Goal: Transaction & Acquisition: Purchase product/service

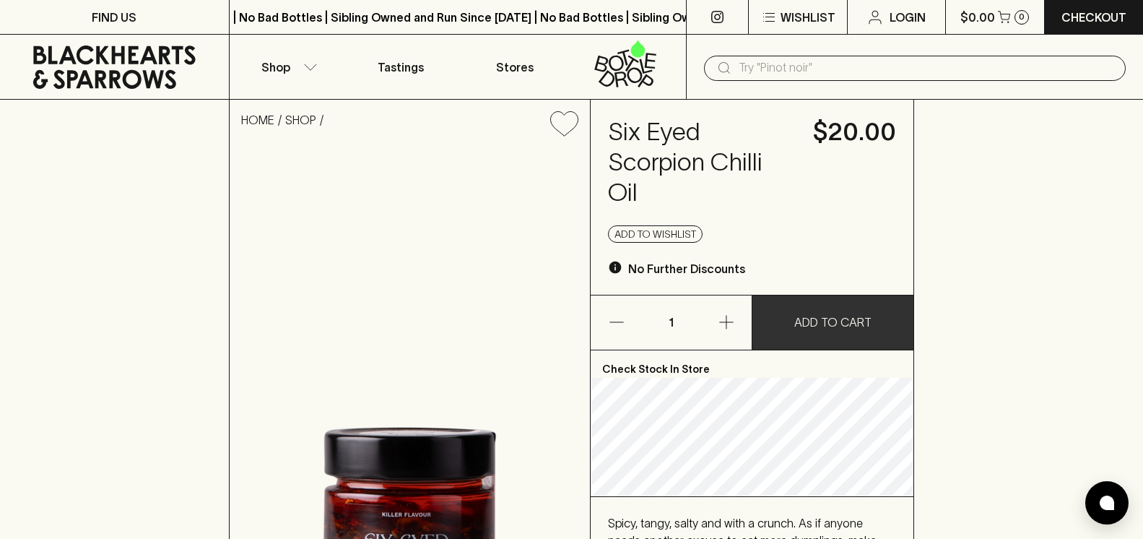
click at [833, 318] on p "ADD TO CART" at bounding box center [832, 321] width 77 height 17
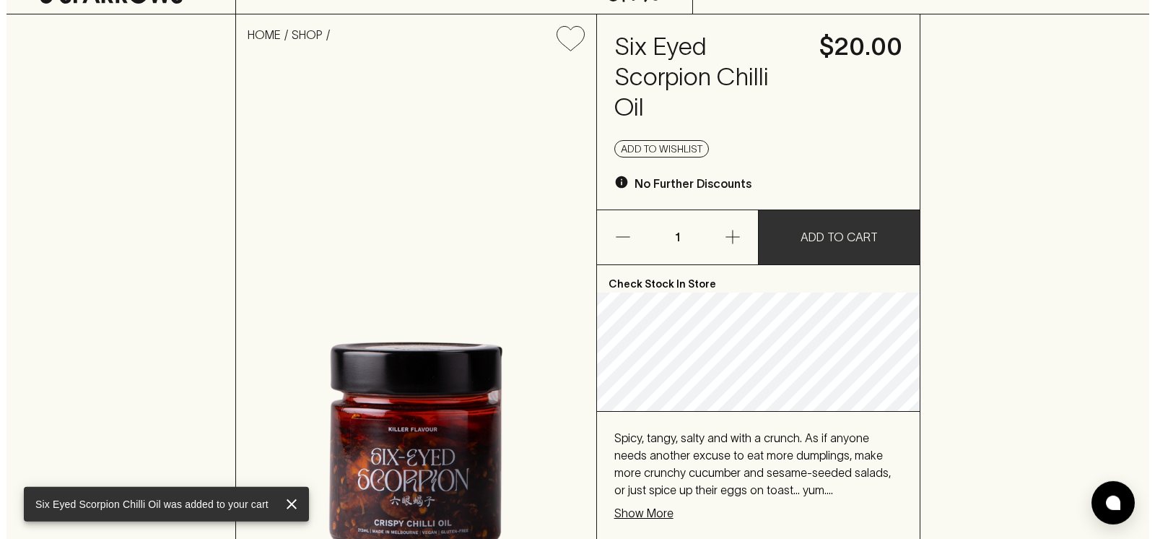
scroll to position [147, 0]
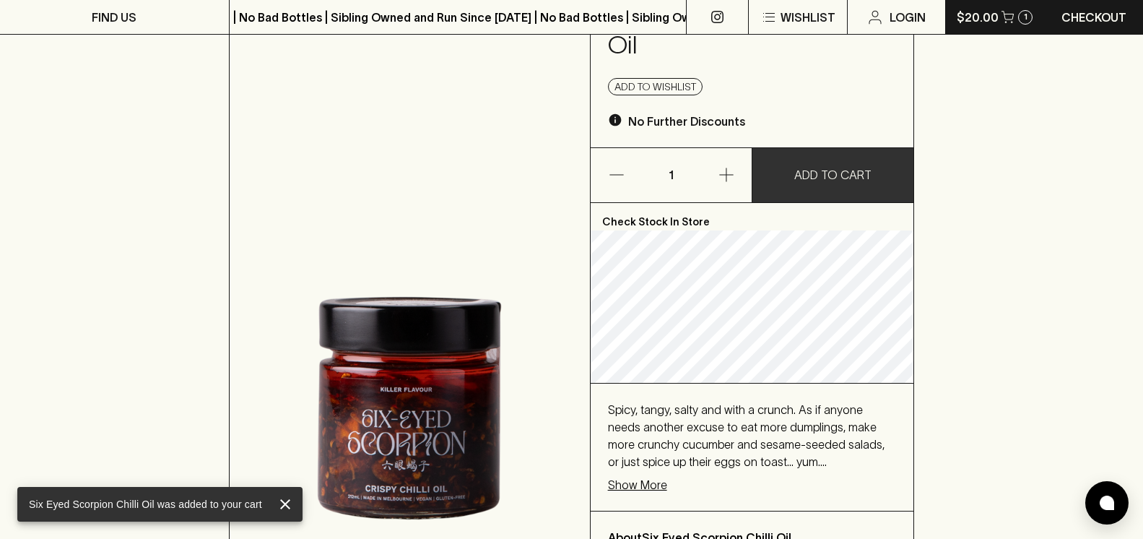
click at [1005, 22] on icon "button" at bounding box center [1005, 21] width 1 height 1
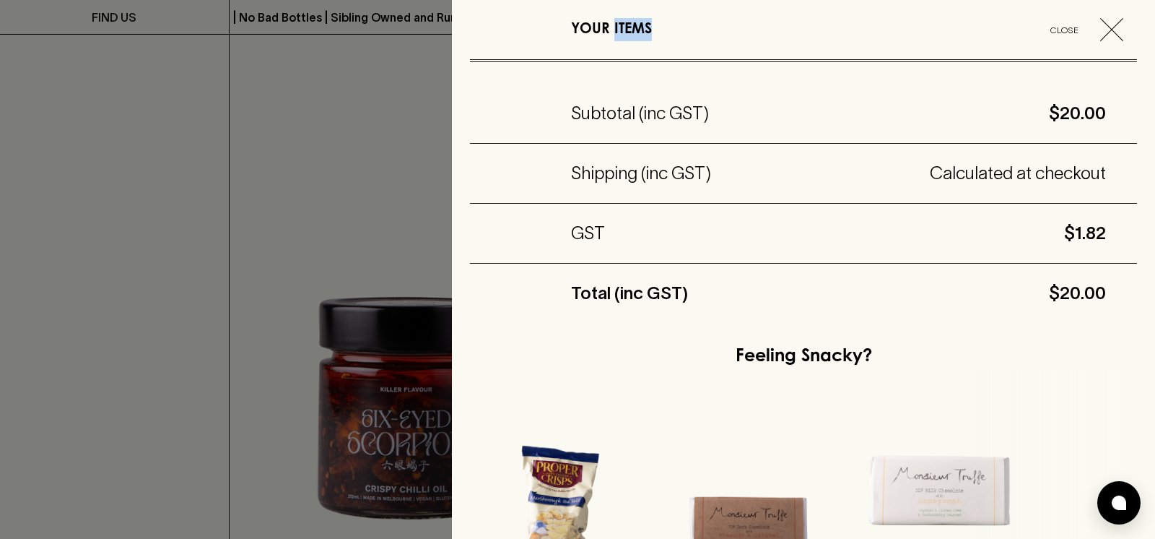
scroll to position [0, 0]
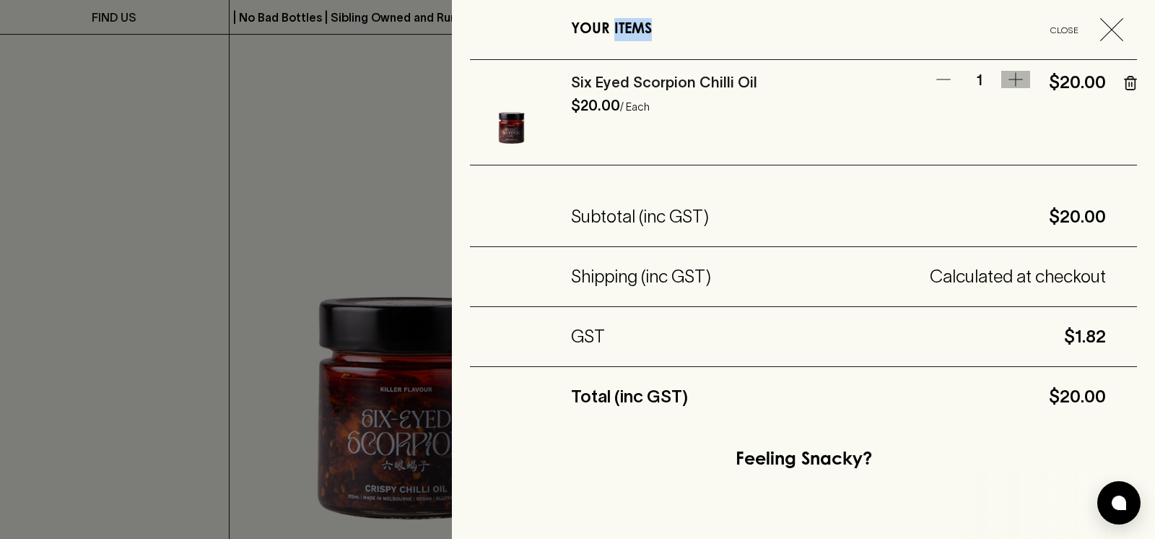
click at [1008, 79] on icon "button" at bounding box center [1015, 80] width 14 height 14
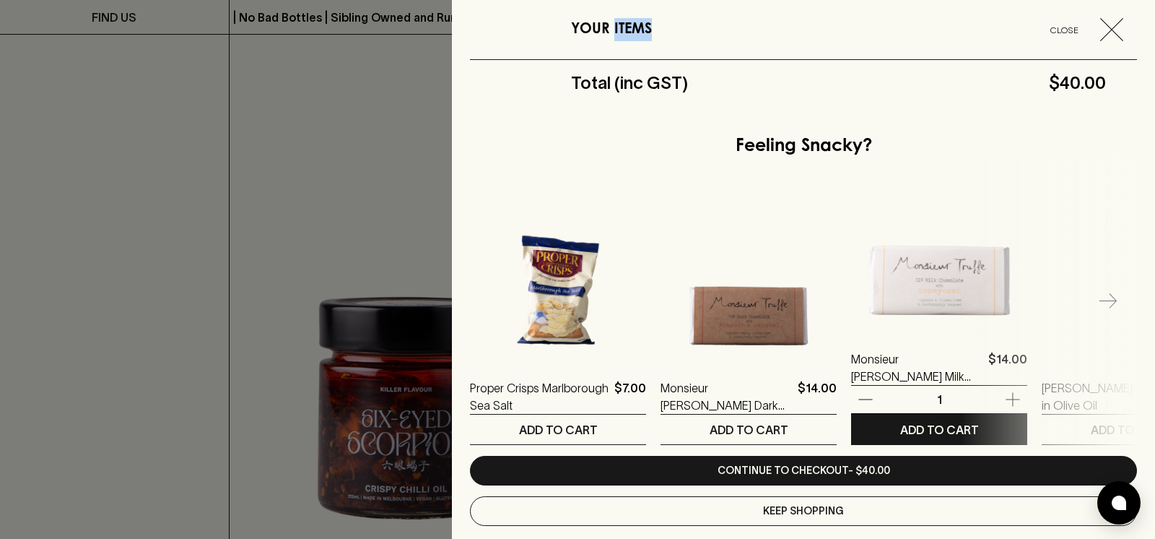
scroll to position [336, 0]
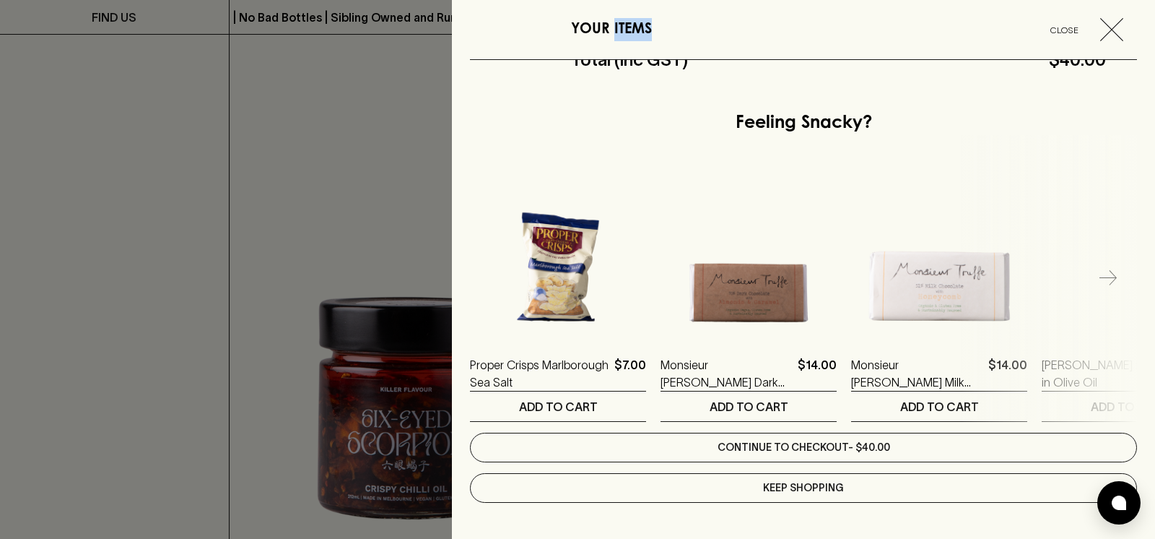
click at [814, 450] on link "Continue to checkout - $40.00" at bounding box center [803, 447] width 667 height 30
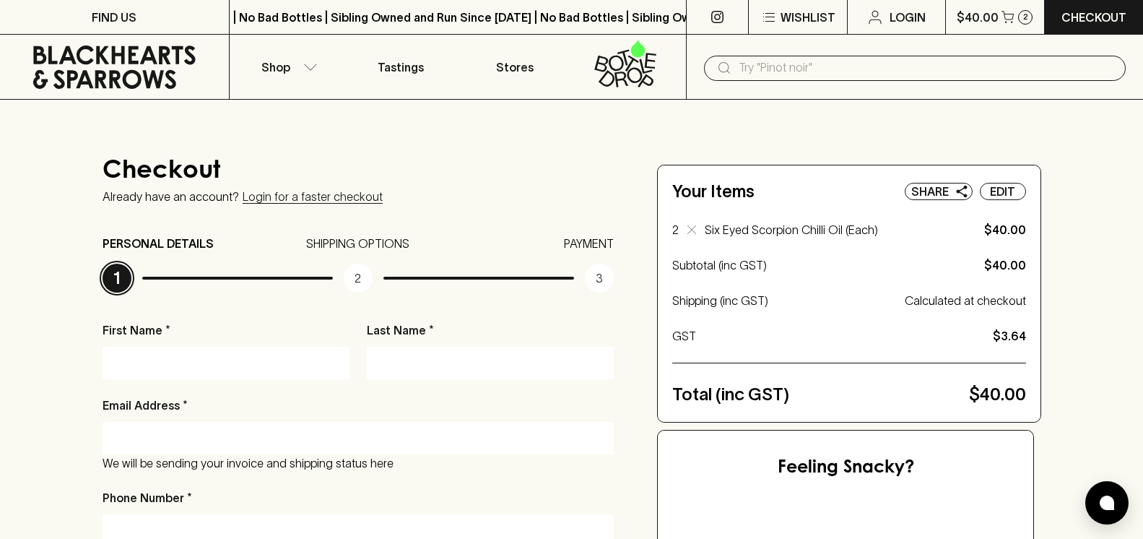
click at [204, 321] on p "First Name *" at bounding box center [226, 329] width 247 height 17
click at [204, 351] on input "First Name *" at bounding box center [225, 362] width 225 height 23
click at [203, 331] on p "First Name *" at bounding box center [226, 329] width 247 height 17
click at [180, 344] on div "First Name *" at bounding box center [226, 350] width 247 height 58
click at [144, 365] on input "First Name *" at bounding box center [225, 362] width 225 height 23
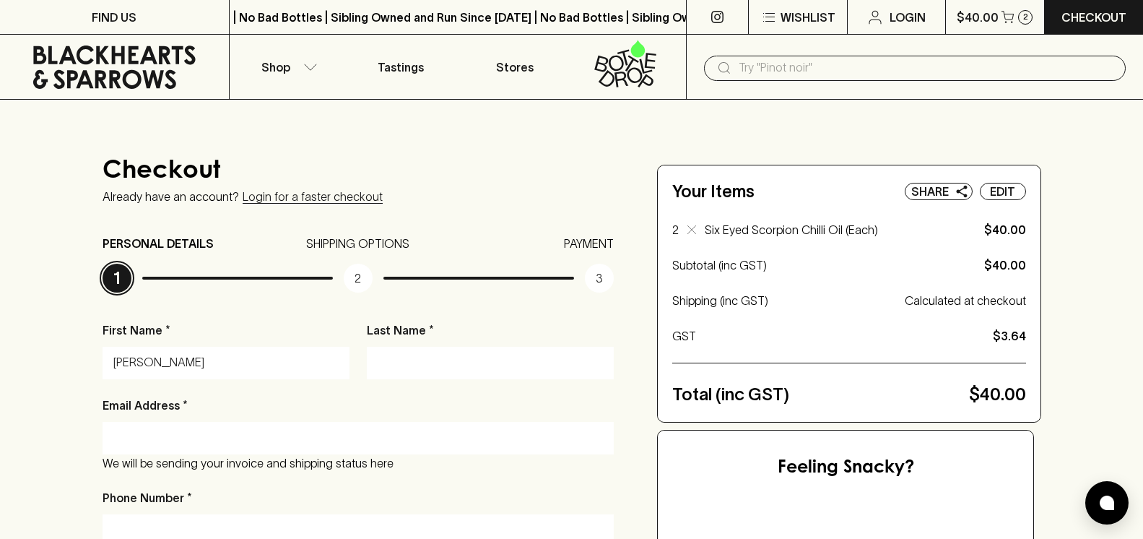
type input "[PERSON_NAME]"
click at [419, 362] on input "Last Name *" at bounding box center [490, 362] width 225 height 23
type input "[PERSON_NAME]"
click at [191, 422] on div at bounding box center [359, 438] width 512 height 32
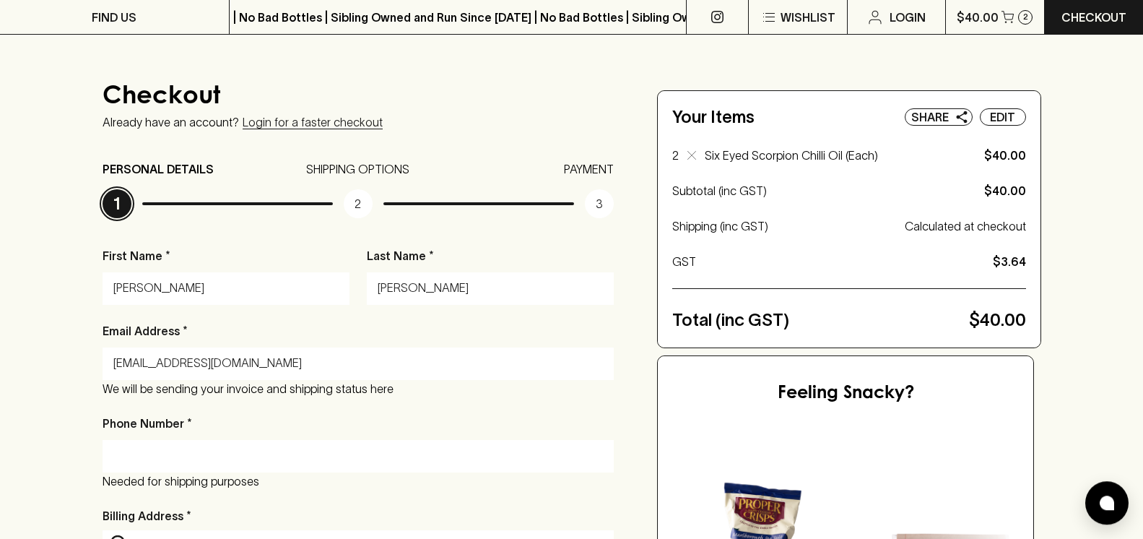
scroll to position [221, 0]
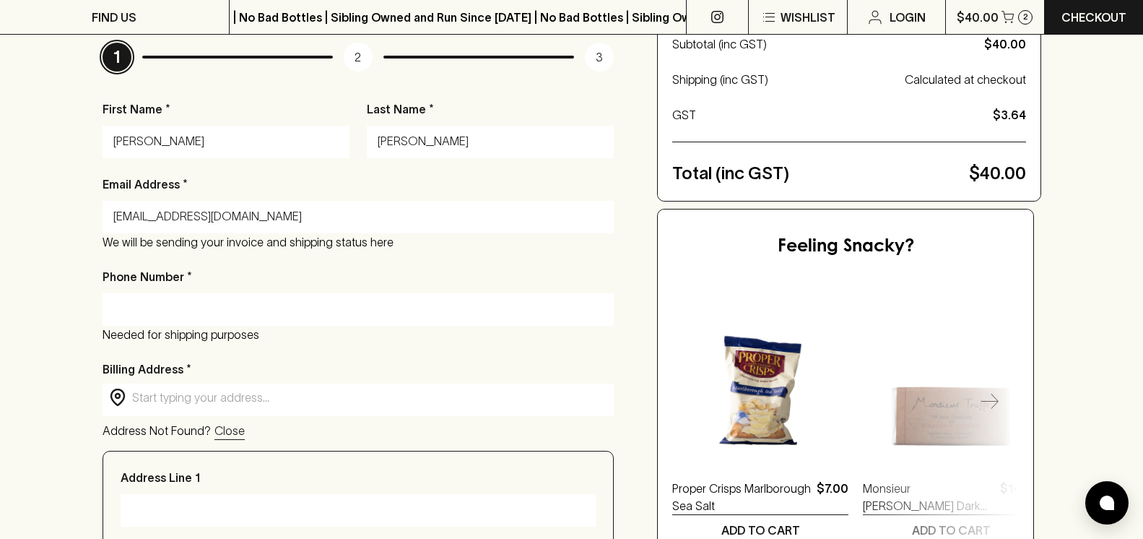
type input "[EMAIL_ADDRESS][DOMAIN_NAME]"
click at [194, 299] on input "Phone Number *" at bounding box center [358, 308] width 490 height 23
type input "0432352751"
click at [269, 395] on input "text" at bounding box center [370, 397] width 476 height 17
click at [219, 400] on input "text" at bounding box center [370, 397] width 476 height 17
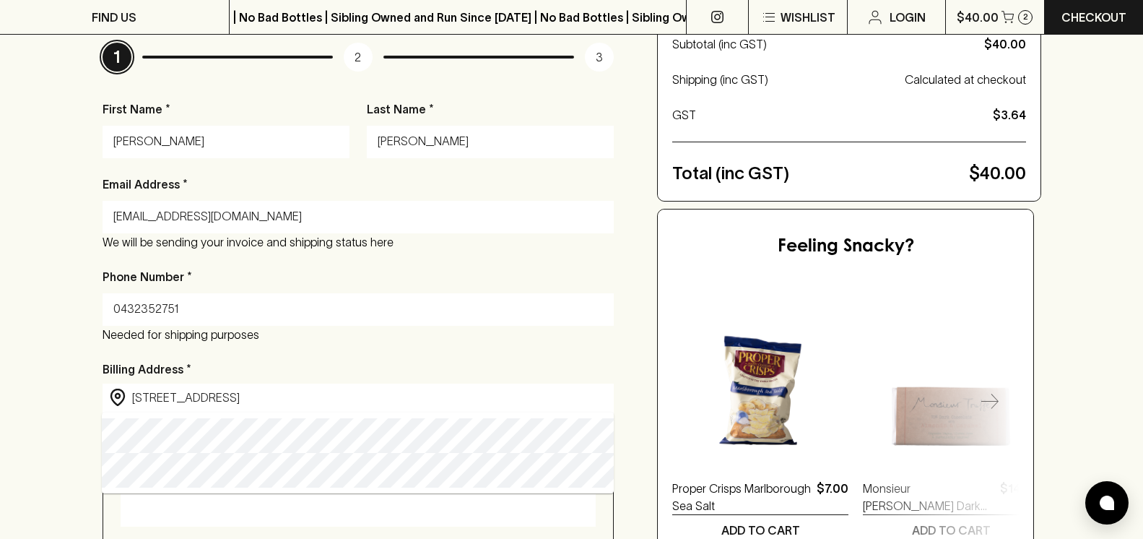
type input "[STREET_ADDRESS]"
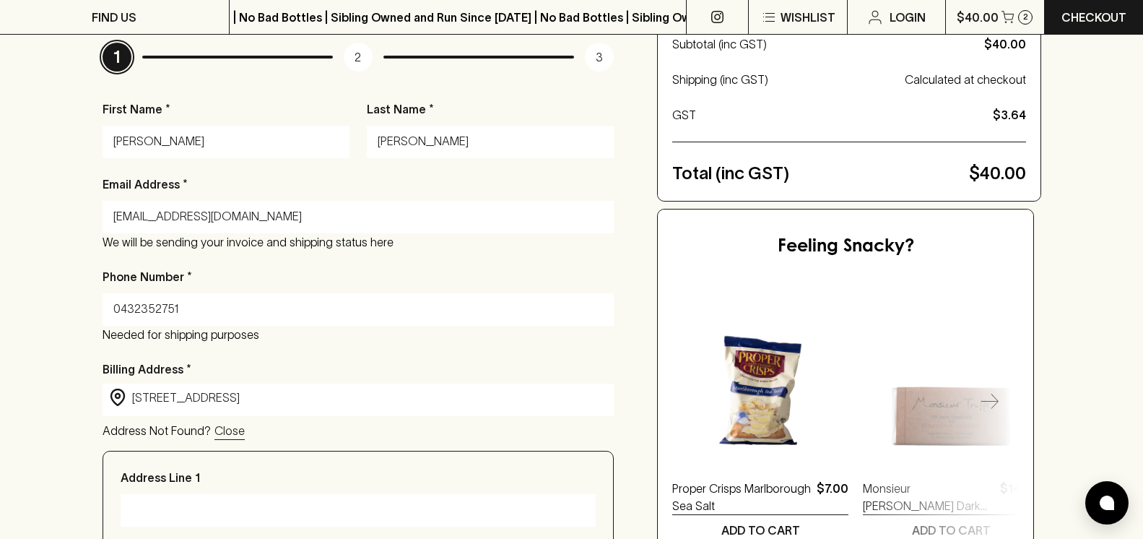
type input "[STREET_ADDRESS]"
type input "Archerfield"
type input "4108"
type input "[GEOGRAPHIC_DATA]"
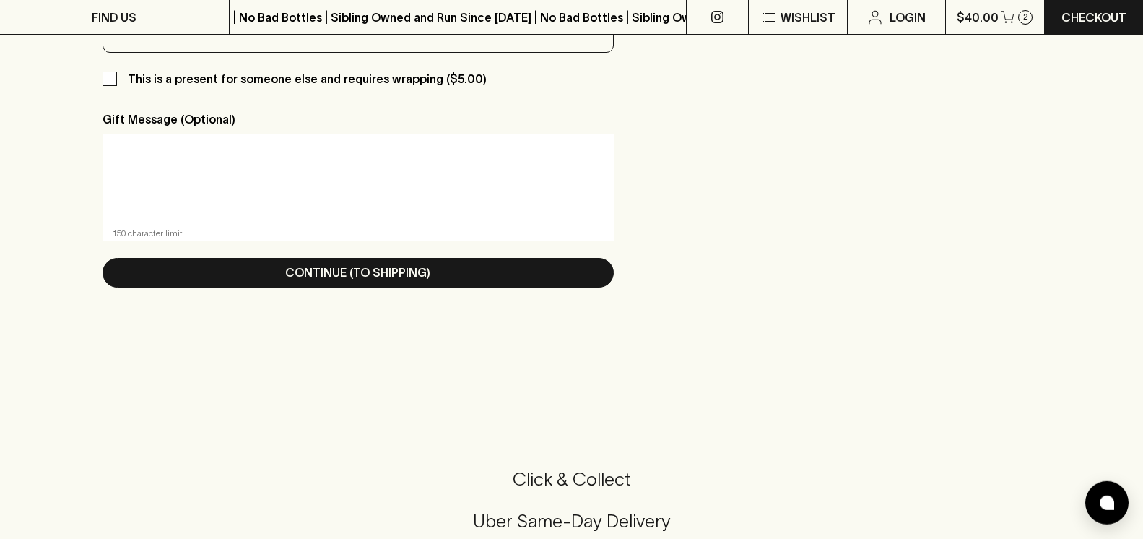
scroll to position [884, 0]
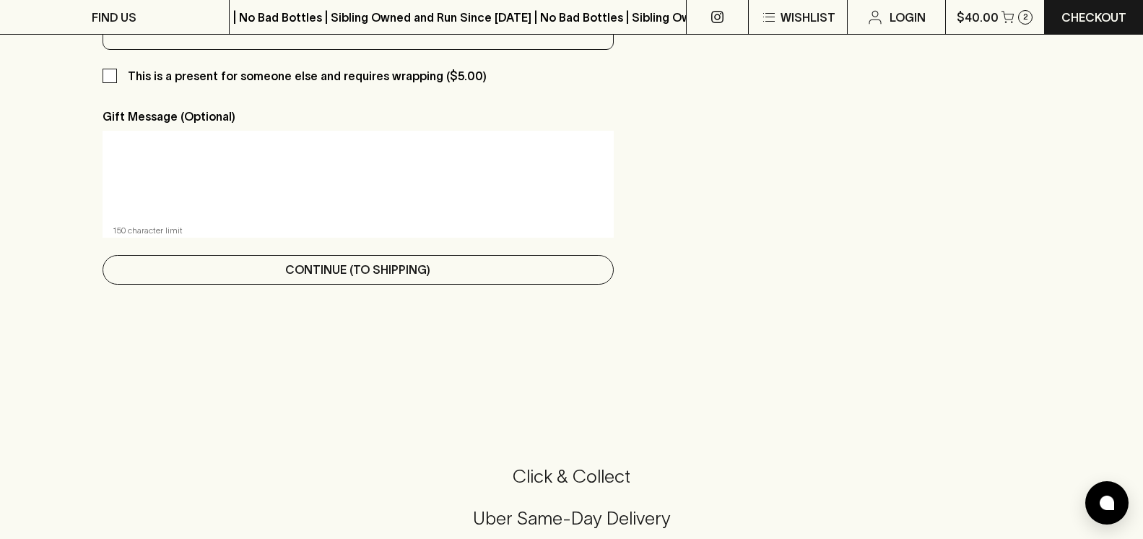
type input "[STREET_ADDRESS]"
click at [349, 274] on p "Continue (To Shipping)" at bounding box center [357, 269] width 145 height 17
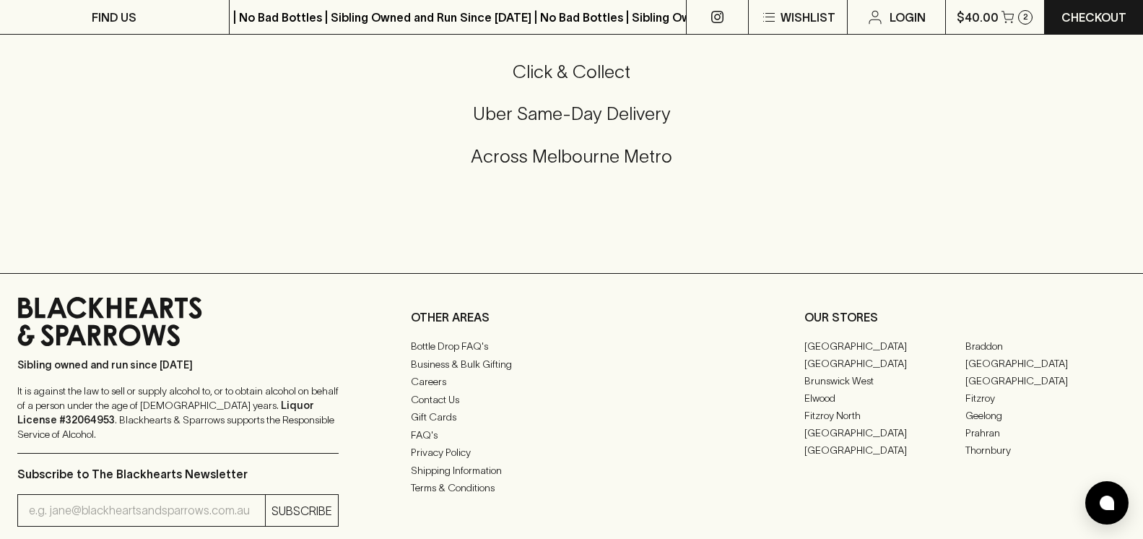
scroll to position [0, 0]
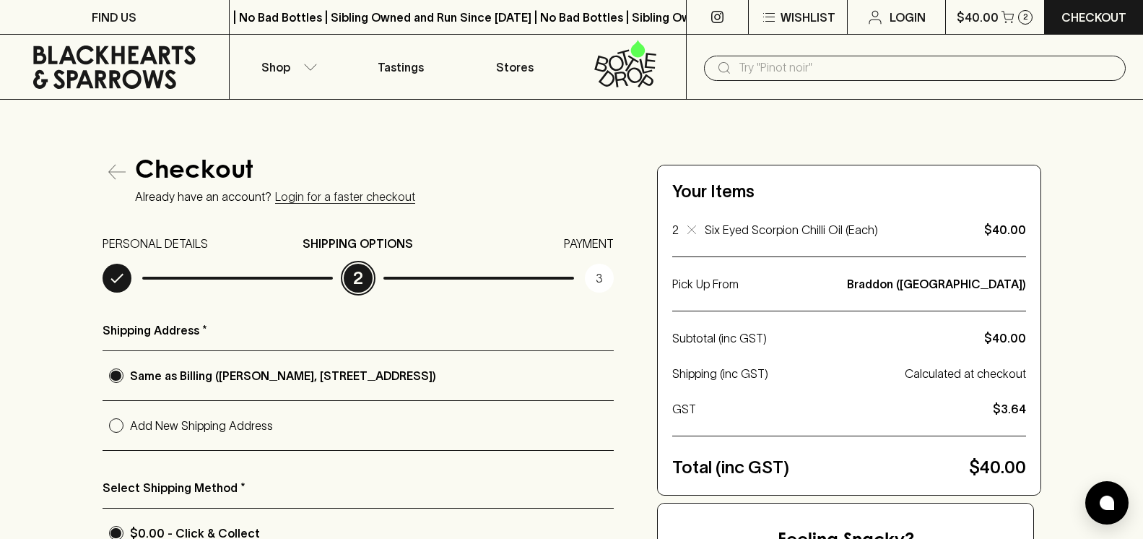
radio input "true"
click at [114, 374] on input "Same as Billing ([PERSON_NAME], [STREET_ADDRESS])" at bounding box center [116, 375] width 27 height 27
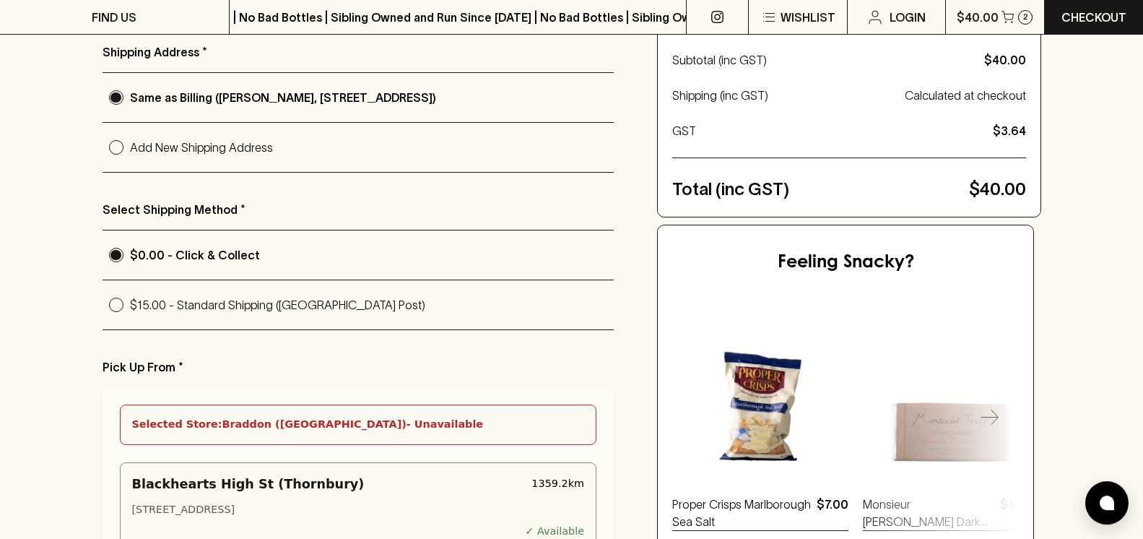
scroll to position [295, 0]
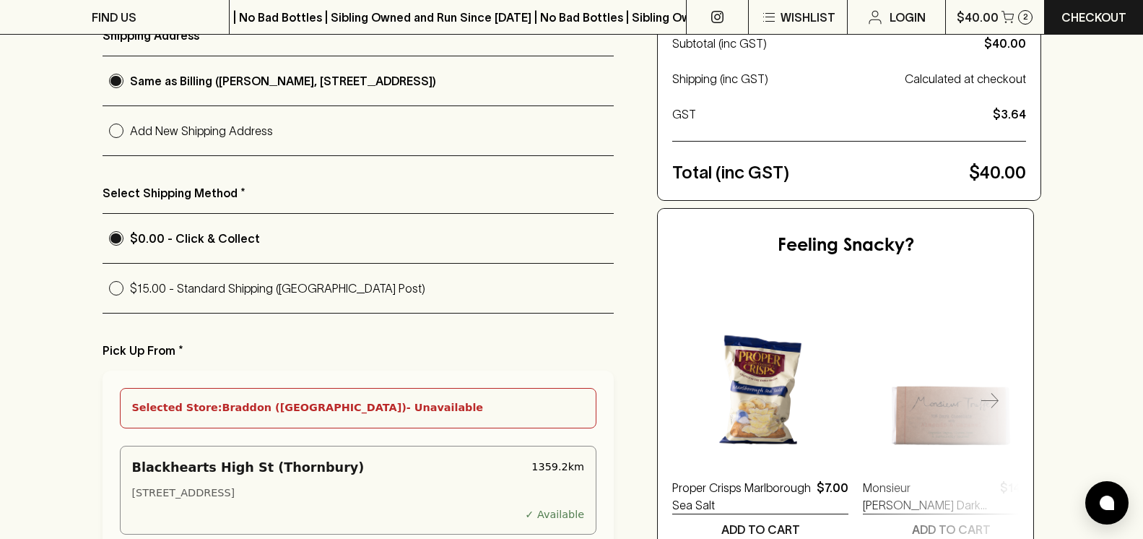
click at [116, 82] on input "Same as Billing ([PERSON_NAME], [STREET_ADDRESS])" at bounding box center [116, 80] width 27 height 27
click at [110, 81] on input "Same as Billing ([PERSON_NAME], [STREET_ADDRESS])" at bounding box center [116, 80] width 27 height 27
click at [117, 79] on input "Same as Billing ([PERSON_NAME], [STREET_ADDRESS])" at bounding box center [116, 80] width 27 height 27
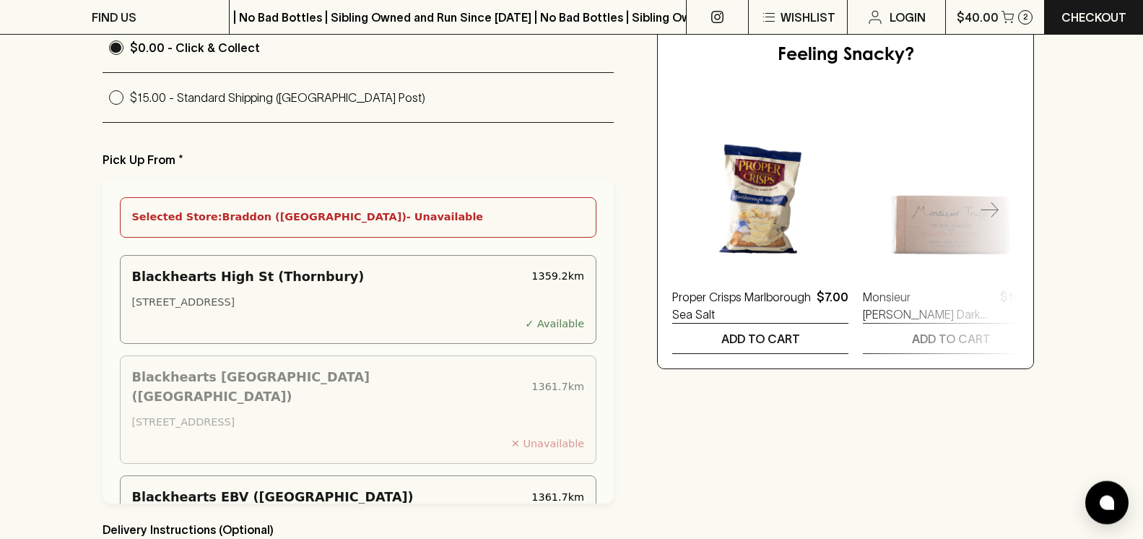
scroll to position [442, 0]
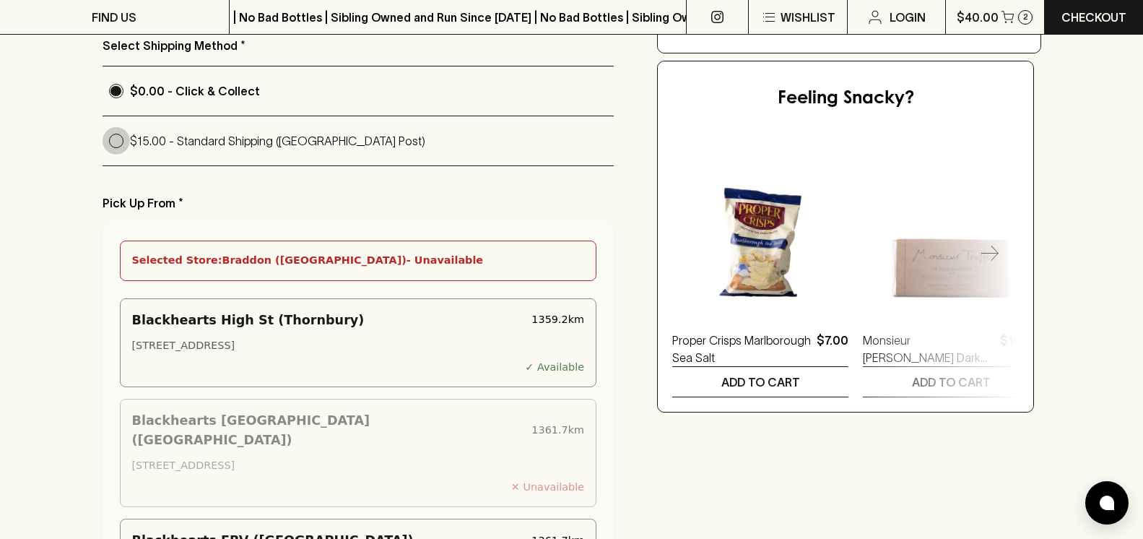
click at [115, 140] on input "$15.00 - Standard Shipping ([GEOGRAPHIC_DATA] Post)" at bounding box center [116, 140] width 27 height 27
radio input "true"
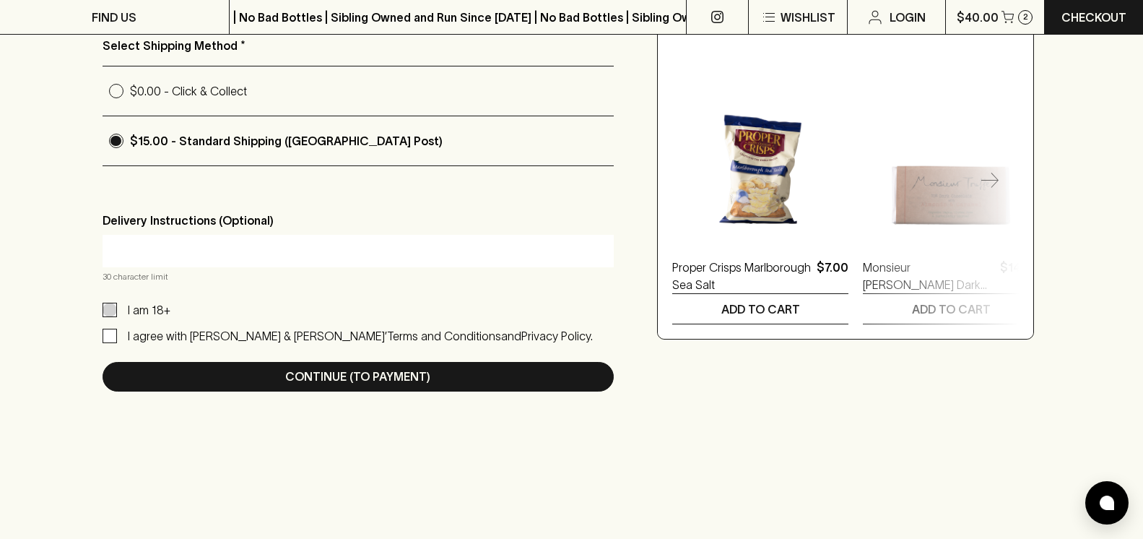
click at [107, 308] on input "I am 18+" at bounding box center [110, 309] width 14 height 14
checkbox input "true"
click at [109, 335] on input "I agree with [PERSON_NAME] & [PERSON_NAME]’ Terms and Conditions and Privacy Po…" at bounding box center [110, 335] width 14 height 14
checkbox input "true"
click at [117, 142] on input "$15.00 - Standard Shipping ([GEOGRAPHIC_DATA] Post)" at bounding box center [116, 140] width 27 height 27
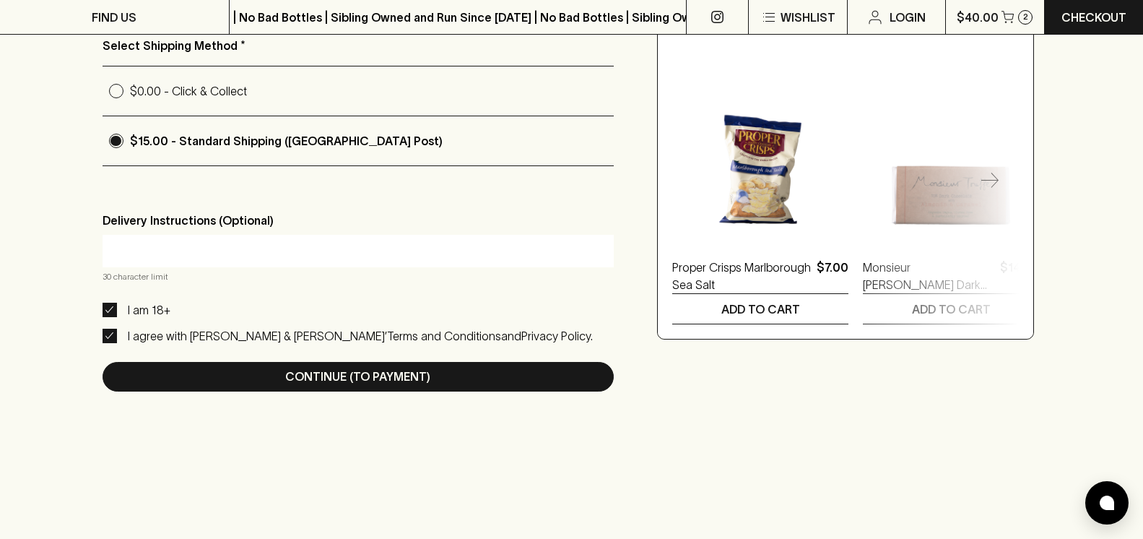
click at [117, 142] on input "$15.00 - Standard Shipping ([GEOGRAPHIC_DATA] Post)" at bounding box center [116, 140] width 27 height 27
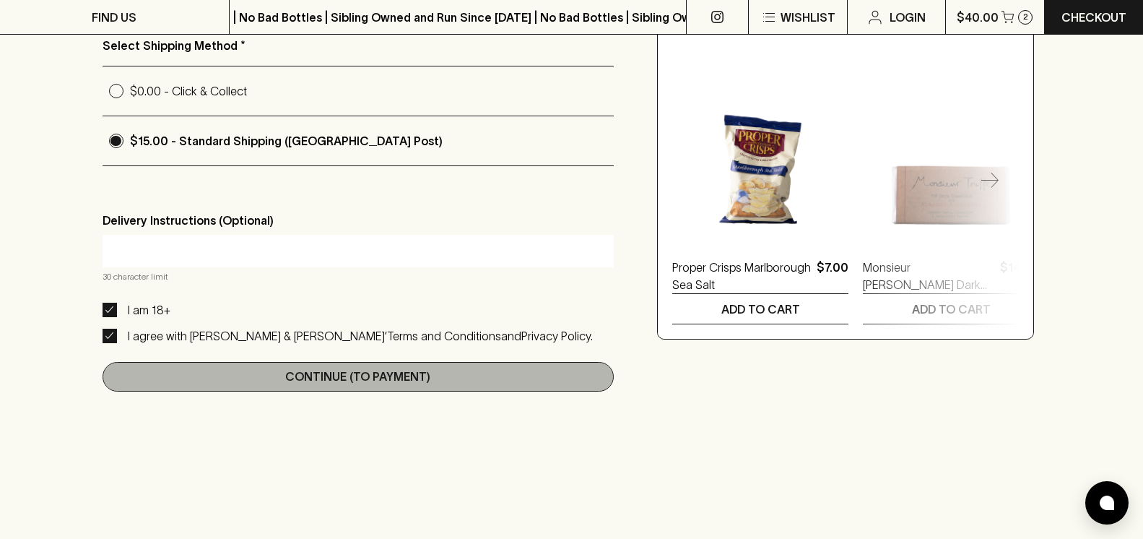
click at [345, 384] on p "Continue (To Payment)" at bounding box center [357, 375] width 145 height 17
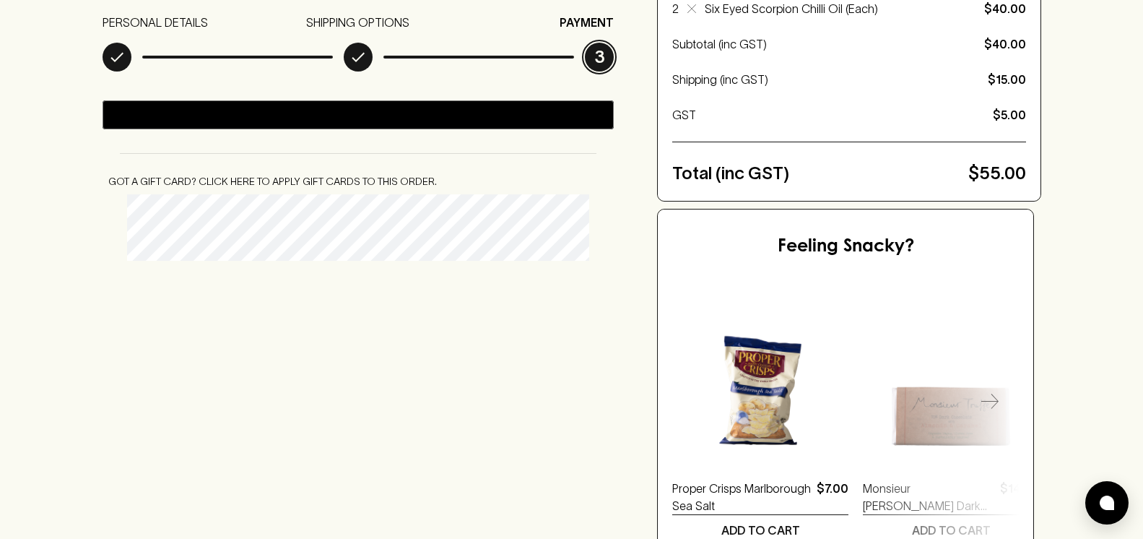
scroll to position [0, 0]
